Goal: Task Accomplishment & Management: Use online tool/utility

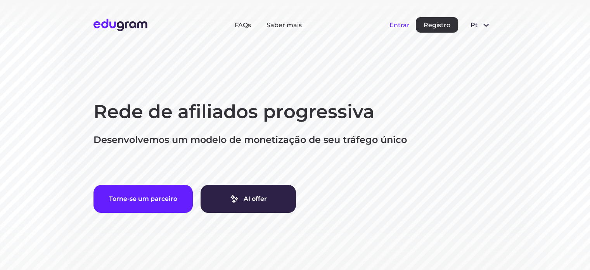
click at [395, 26] on button "Entrar" at bounding box center [399, 24] width 20 height 7
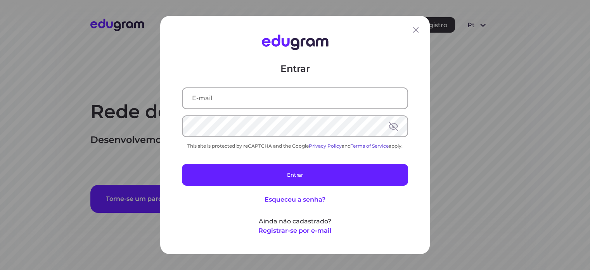
type input "[EMAIL_ADDRESS][DOMAIN_NAME]"
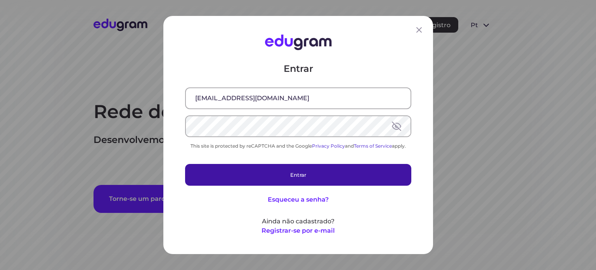
click at [322, 168] on button "Entrar" at bounding box center [298, 175] width 226 height 22
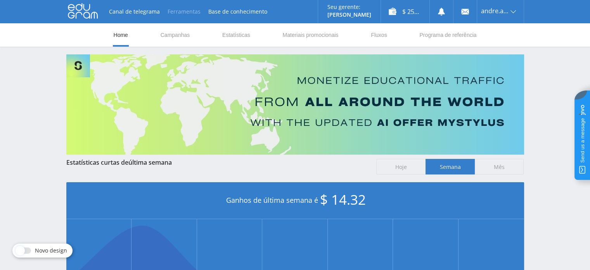
click at [183, 14] on button "Ferramentas" at bounding box center [184, 11] width 41 height 23
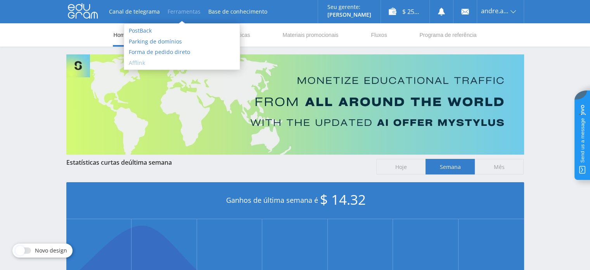
click at [152, 62] on link "Afflink" at bounding box center [182, 62] width 116 height 11
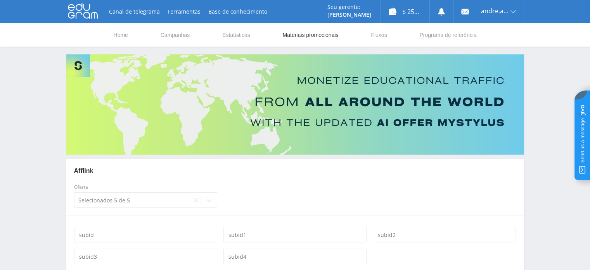
click at [303, 38] on link "Materiais promocionais" at bounding box center [310, 34] width 57 height 23
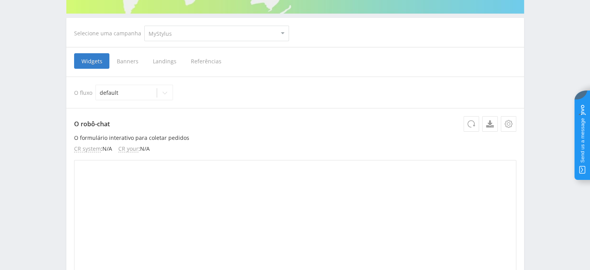
scroll to position [155, 0]
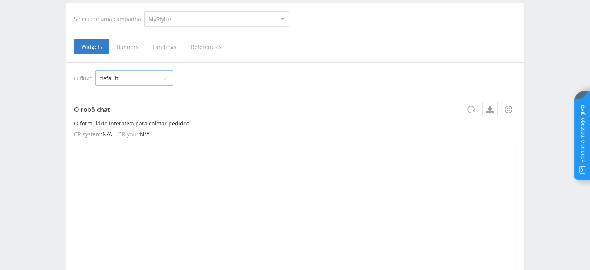
click at [166, 80] on icon at bounding box center [165, 78] width 6 height 6
click at [166, 80] on div at bounding box center [165, 79] width 16 height 16
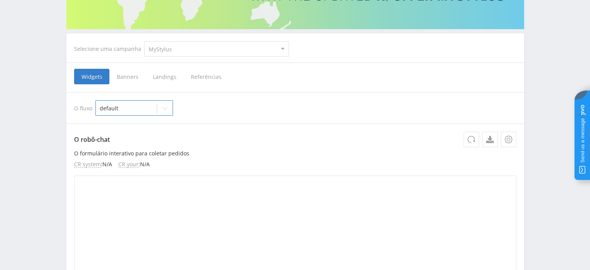
scroll to position [78, 0]
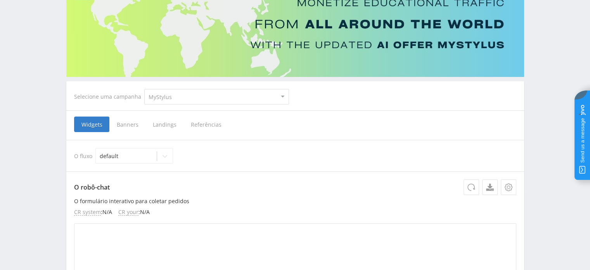
click at [168, 97] on select "MyStylus MyStylus - Revshare Studybay Studybay Brazil Study AI (RevShare)" at bounding box center [216, 97] width 145 height 16
select select "341"
click at [144, 89] on select "MyStylus MyStylus - Revshare Studybay Studybay Brazil Study AI (RevShare)" at bounding box center [216, 97] width 145 height 16
select select "341"
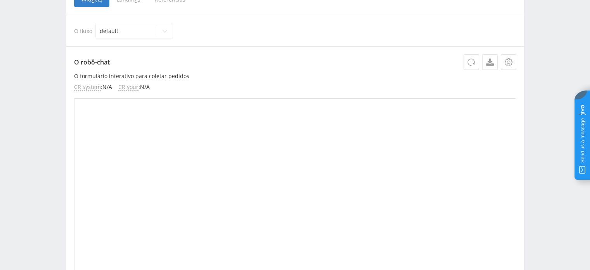
scroll to position [0, 0]
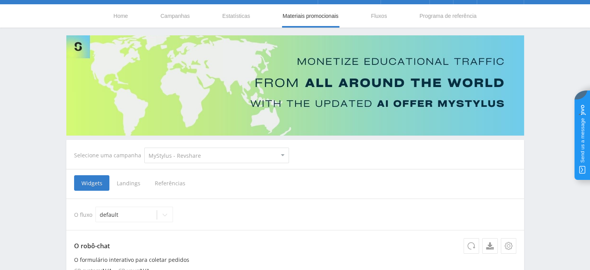
drag, startPoint x: 25, startPoint y: 173, endPoint x: 31, endPoint y: 69, distance: 103.4
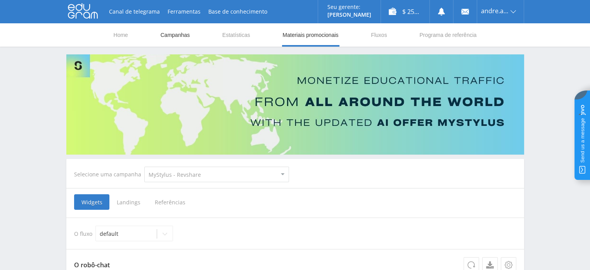
click at [175, 34] on link "Campanhas" at bounding box center [175, 34] width 31 height 23
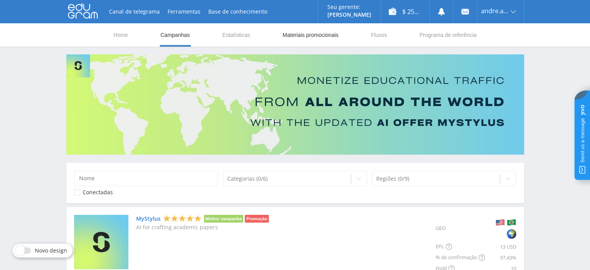
click at [303, 37] on link "Materiais promocionais" at bounding box center [310, 34] width 57 height 23
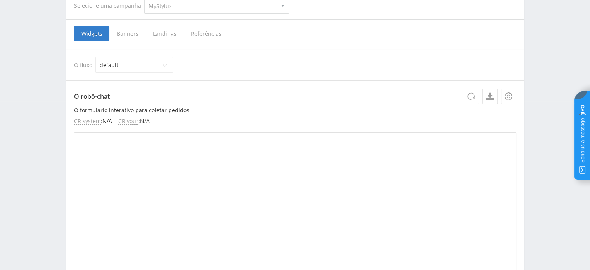
scroll to position [155, 0]
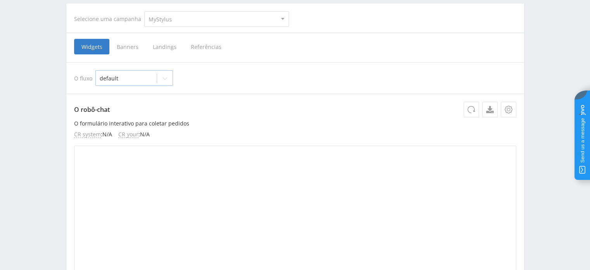
click at [166, 80] on icon at bounding box center [165, 78] width 6 height 6
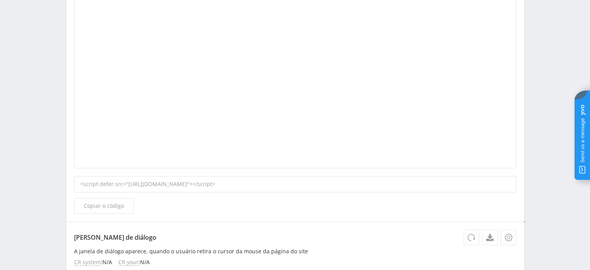
scroll to position [388, 0]
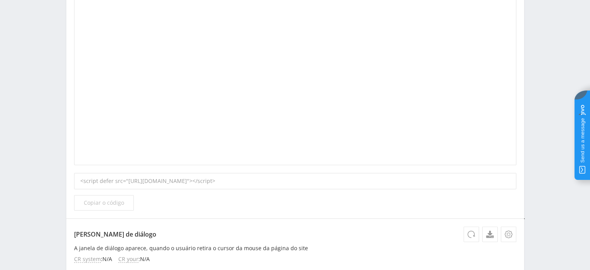
click at [116, 204] on span "Copiar o código" at bounding box center [104, 202] width 40 height 6
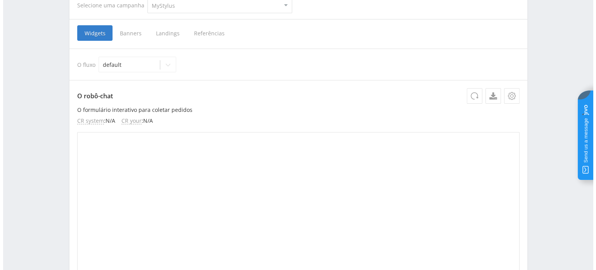
scroll to position [155, 0]
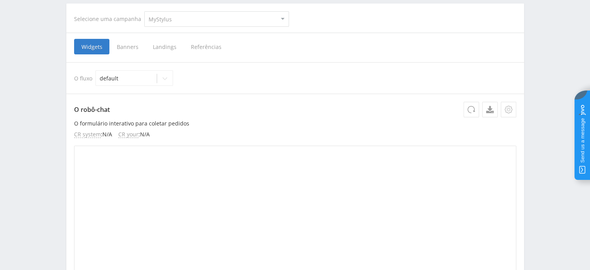
click at [507, 110] on icon at bounding box center [508, 109] width 3 height 3
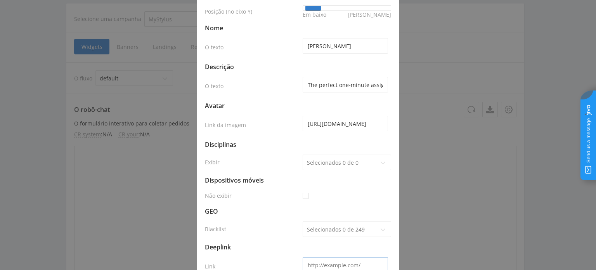
scroll to position [78, 0]
click at [345, 81] on input "The perfect one-minute assignment!" at bounding box center [345, 84] width 85 height 16
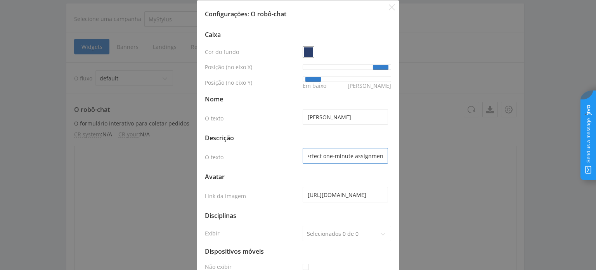
scroll to position [0, 0]
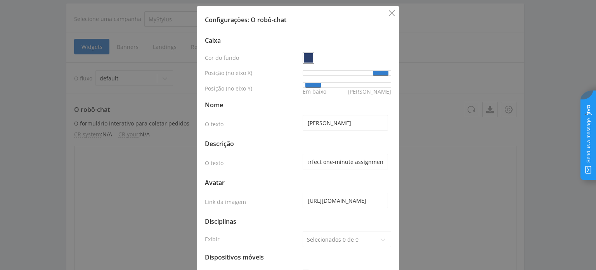
click at [389, 12] on icon "Close" at bounding box center [392, 13] width 6 height 6
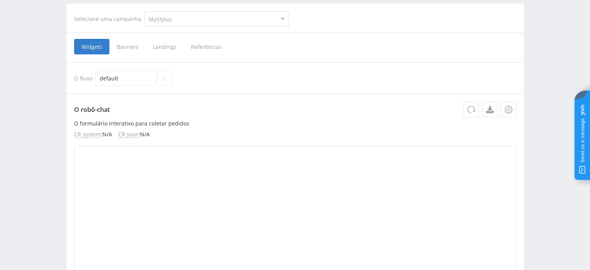
click at [122, 50] on span "Banners" at bounding box center [127, 47] width 36 height 16
click at [0, 0] on input "Banners" at bounding box center [0, 0] width 0 height 0
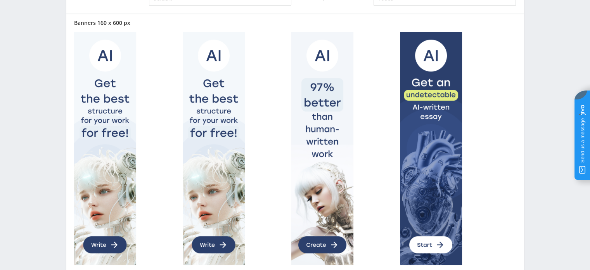
drag, startPoint x: 37, startPoint y: 155, endPoint x: 60, endPoint y: 55, distance: 101.9
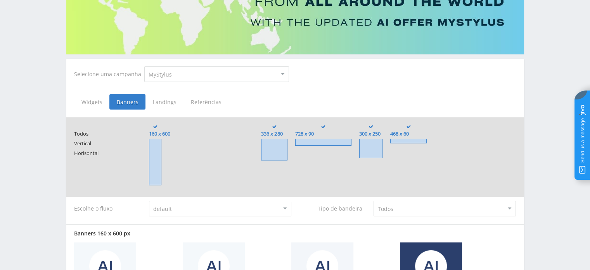
click at [166, 106] on span "Landings" at bounding box center [164, 102] width 38 height 16
click at [0, 0] on input "Landings" at bounding box center [0, 0] width 0 height 0
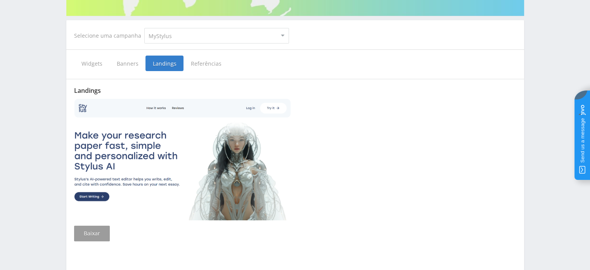
scroll to position [139, 0]
click at [200, 63] on span "Referências" at bounding box center [205, 63] width 45 height 16
click at [0, 0] on input "Referências" at bounding box center [0, 0] width 0 height 0
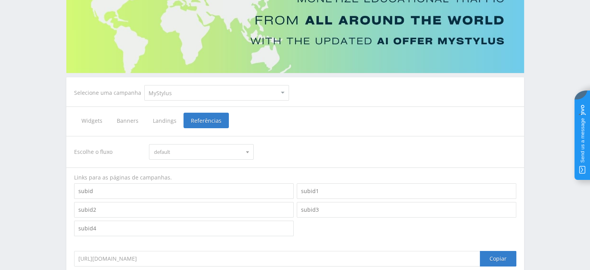
scroll to position [80, 0]
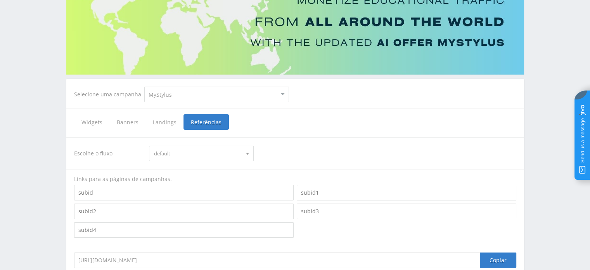
click at [88, 121] on span "Widgets" at bounding box center [91, 122] width 35 height 16
click at [0, 0] on input "Widgets" at bounding box center [0, 0] width 0 height 0
